Goal: Find specific page/section: Find specific page/section

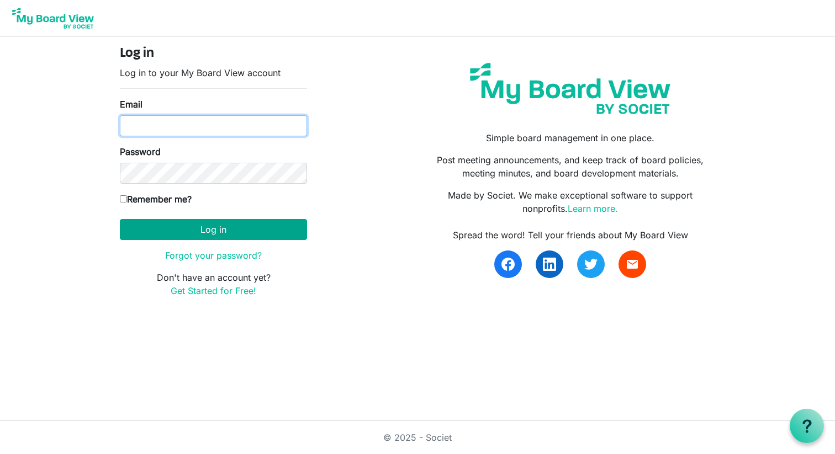
type input "smulvihill1@homes-with-heart.org"
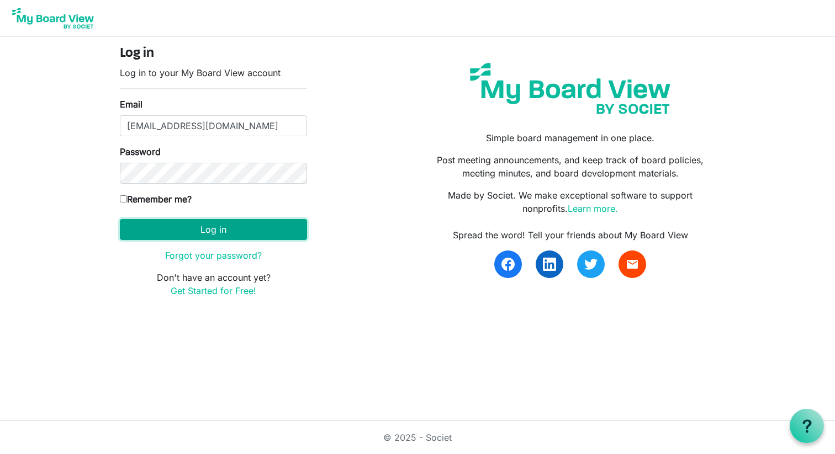
click at [258, 227] on button "Log in" at bounding box center [213, 229] width 187 height 21
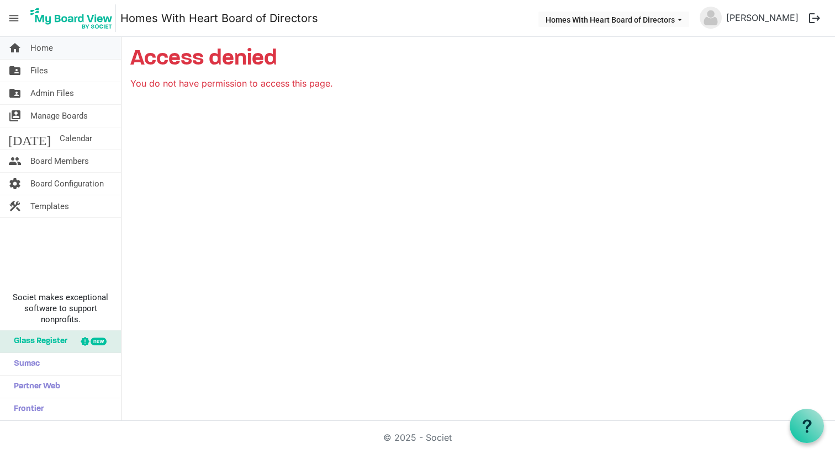
click at [43, 50] on span "Home" at bounding box center [41, 48] width 23 height 22
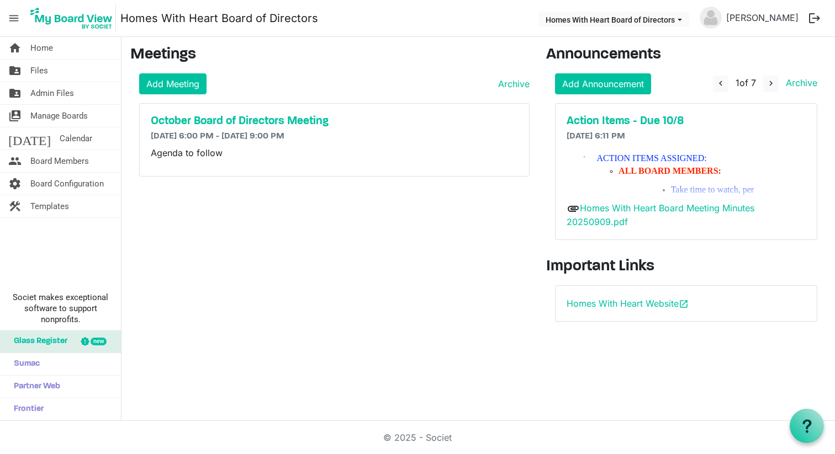
click at [802, 173] on p "ALL BOARD MEMBERS:" at bounding box center [711, 171] width 187 height 13
click at [660, 120] on h5 "Action Items - Due 10/8" at bounding box center [686, 121] width 240 height 13
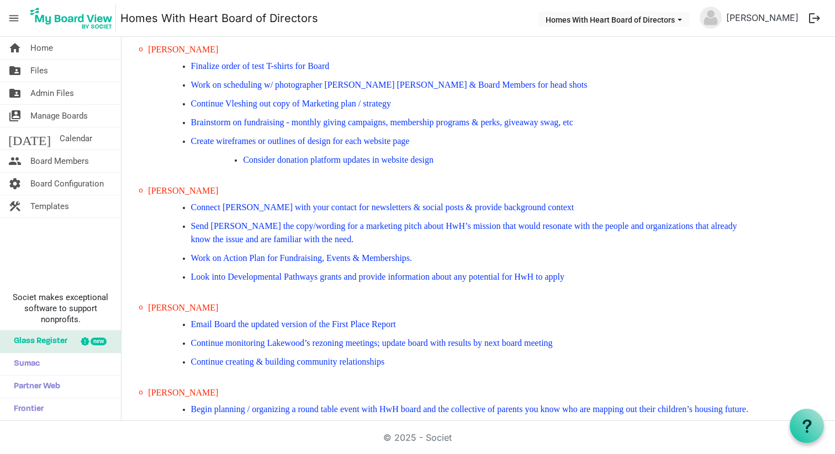
scroll to position [442, 0]
